Goal: Book appointment/travel/reservation

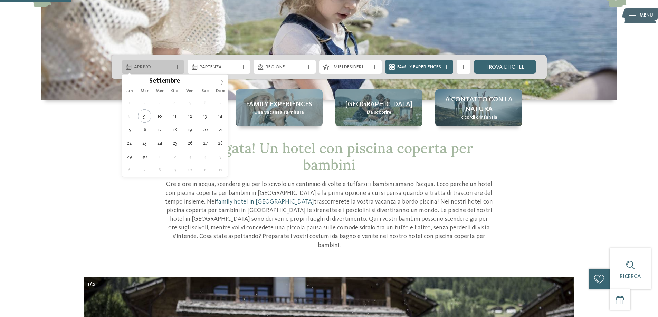
click at [164, 67] on span "Arrivo" at bounding box center [153, 67] width 38 height 7
click at [223, 82] on icon at bounding box center [222, 82] width 2 height 4
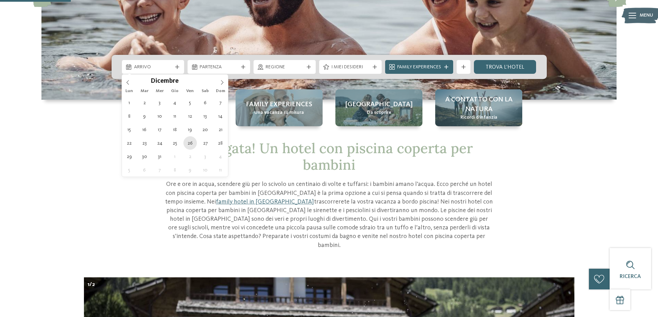
type div "[DATE]"
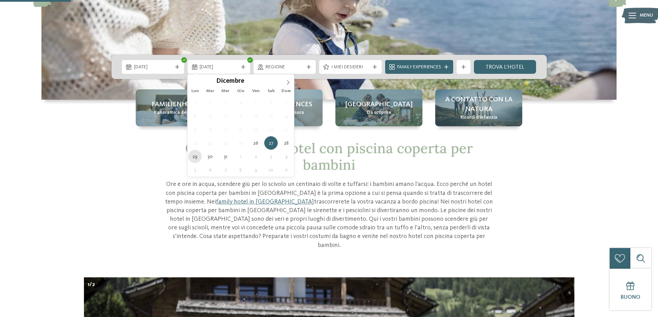
type div "[DATE]"
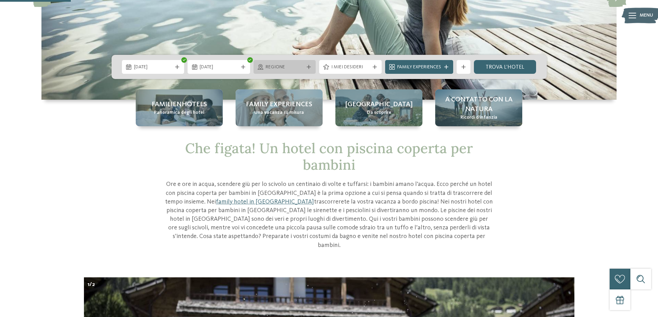
click at [308, 64] on div "Regione" at bounding box center [284, 67] width 62 height 14
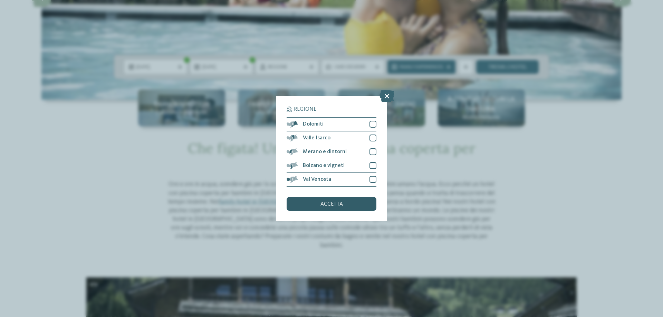
click at [344, 206] on div "accetta" at bounding box center [332, 204] width 90 height 14
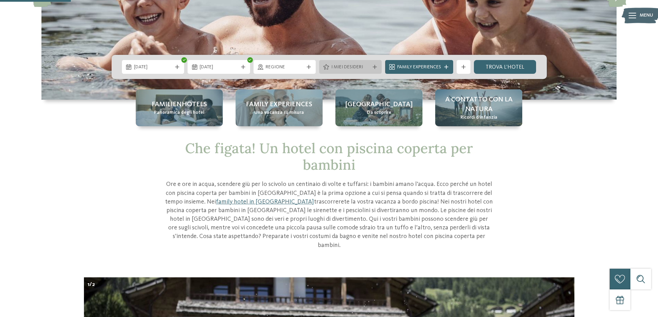
click at [371, 65] on div at bounding box center [374, 67] width 7 height 4
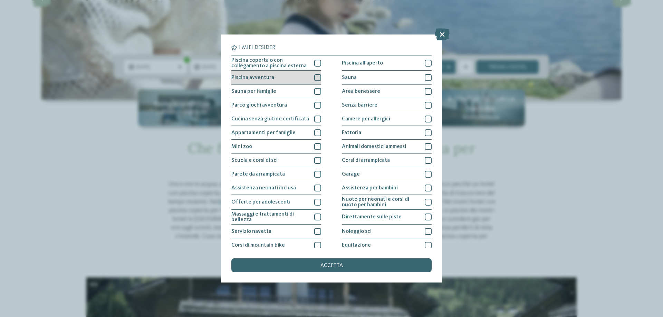
click at [317, 76] on div at bounding box center [317, 77] width 7 height 7
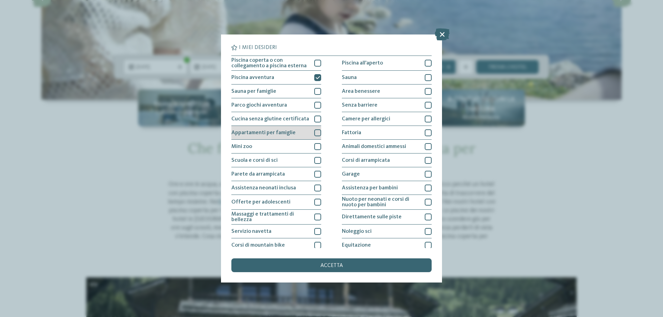
click at [315, 130] on div at bounding box center [317, 132] width 7 height 7
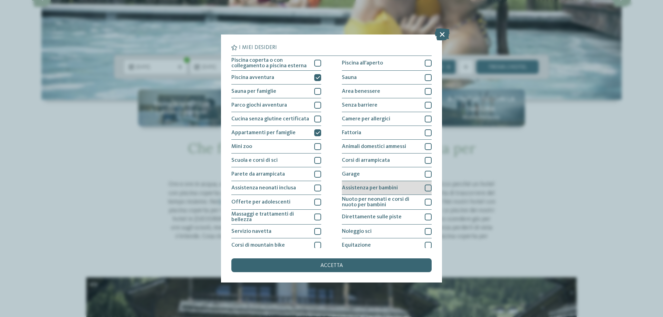
click at [401, 191] on div "Assistenza per bambini" at bounding box center [387, 188] width 90 height 14
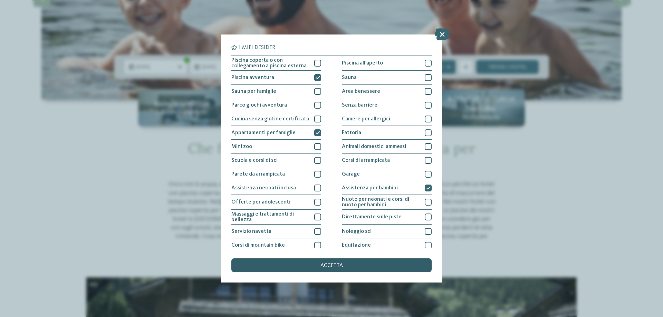
click at [311, 267] on div "accetta" at bounding box center [331, 266] width 200 height 14
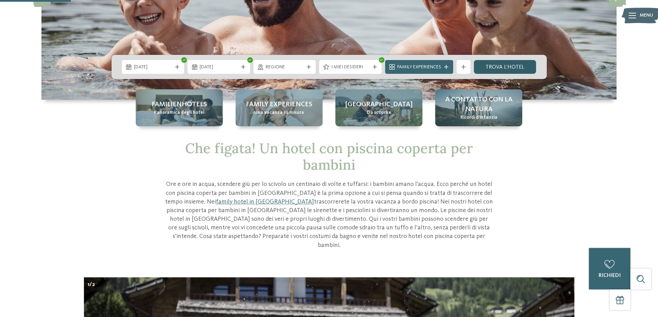
click at [501, 64] on link "trova l’hotel" at bounding box center [505, 67] width 62 height 14
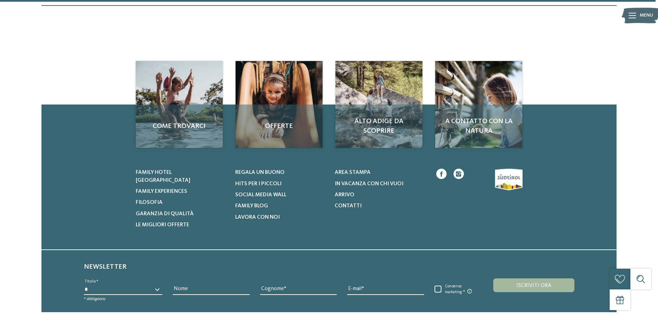
scroll to position [791, 0]
